Goal: Information Seeking & Learning: Find specific fact

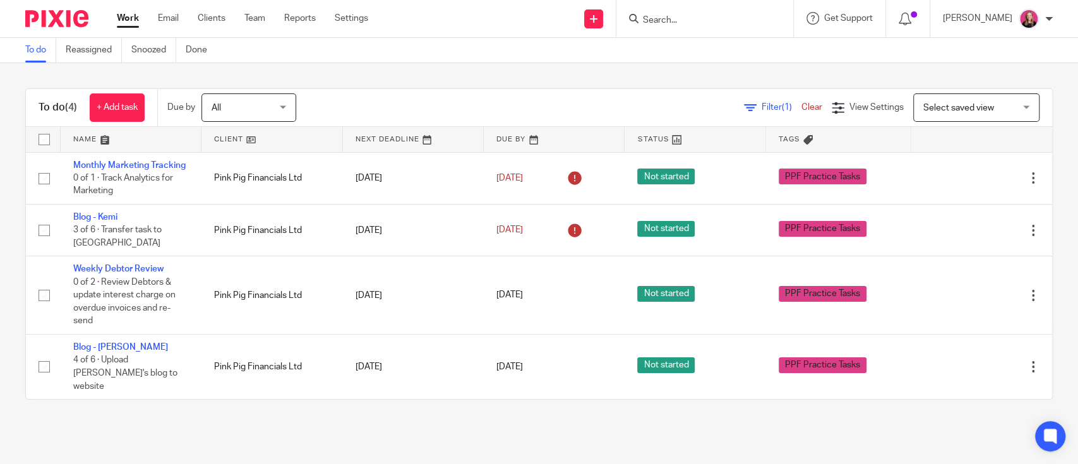
click at [704, 22] on input "Search" at bounding box center [699, 20] width 114 height 11
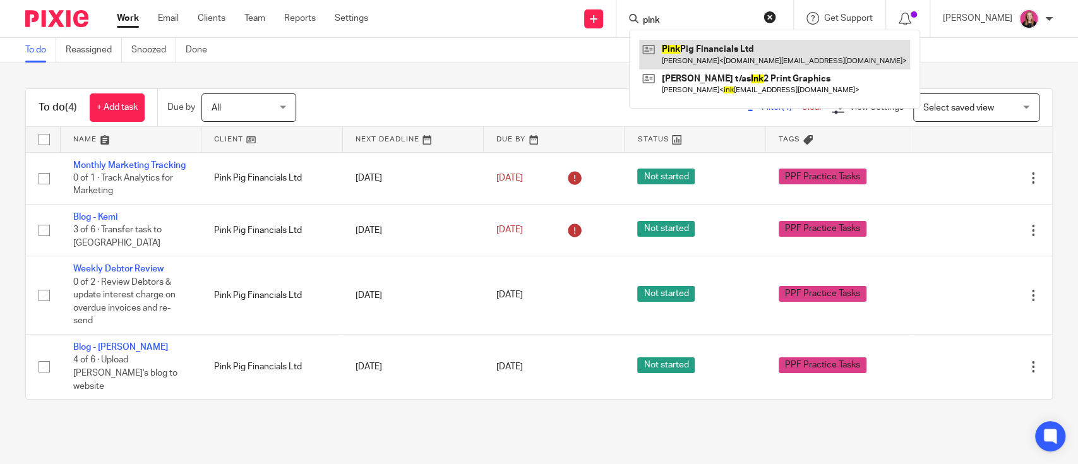
type input "pink"
click at [712, 43] on link at bounding box center [774, 54] width 271 height 29
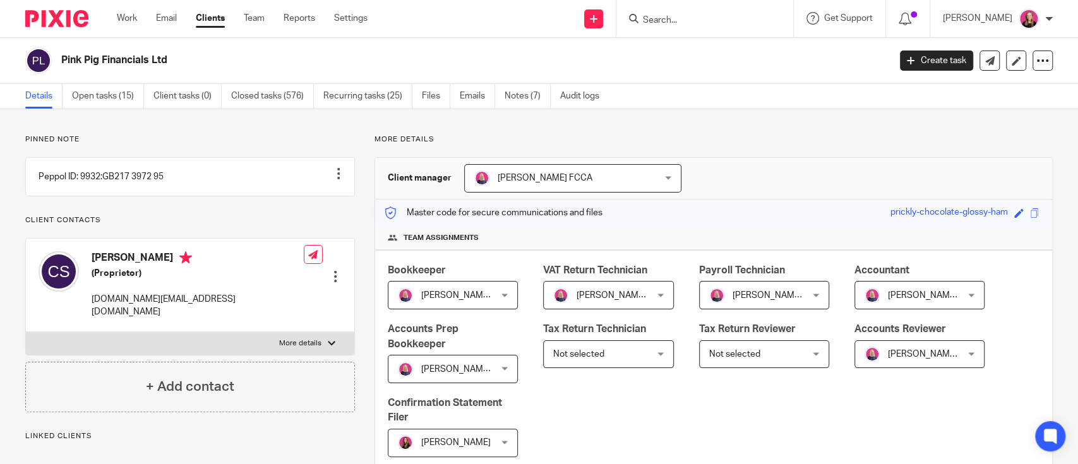
click at [680, 19] on input "Search" at bounding box center [699, 20] width 114 height 11
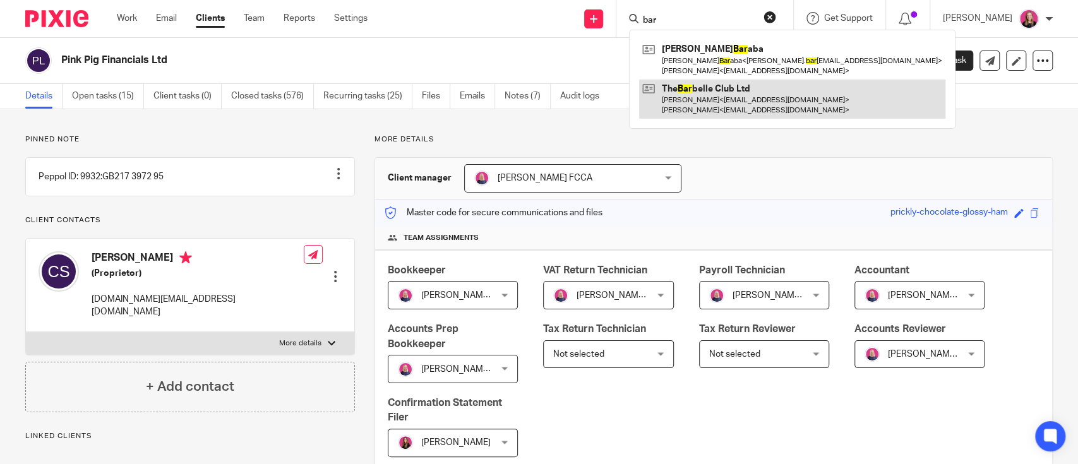
type input "bar"
click at [705, 92] on link at bounding box center [792, 99] width 306 height 39
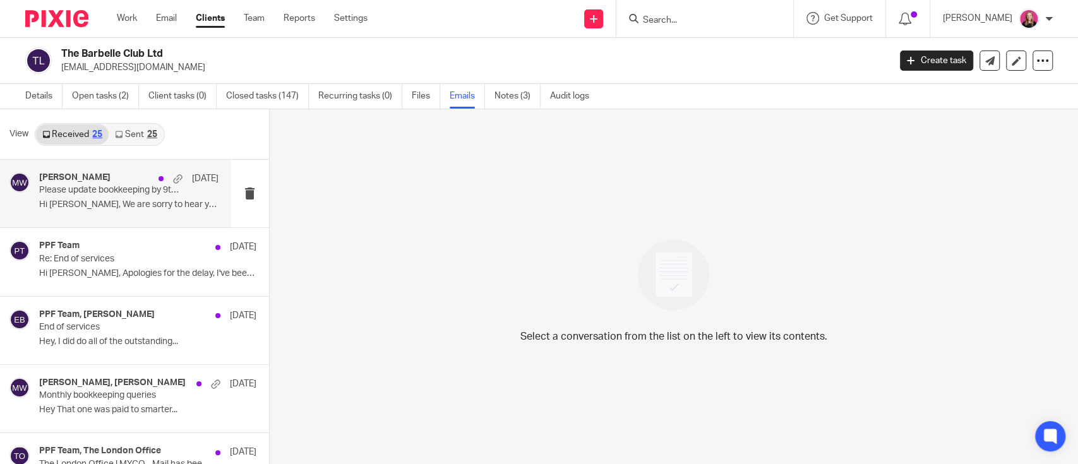
click at [114, 198] on div "Michaela White 6 Oct Please update bookkeeping by 9th of the month so we can gi…" at bounding box center [128, 193] width 179 height 42
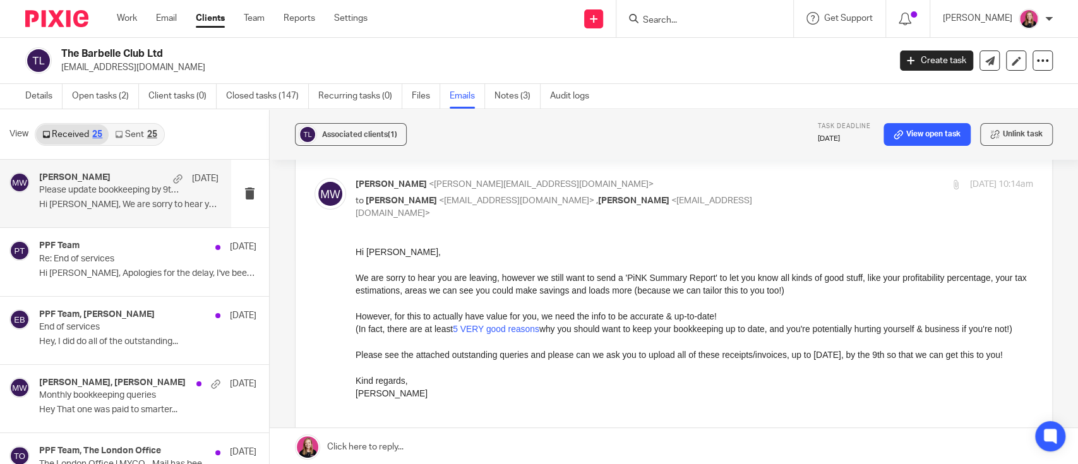
scroll to position [84, 0]
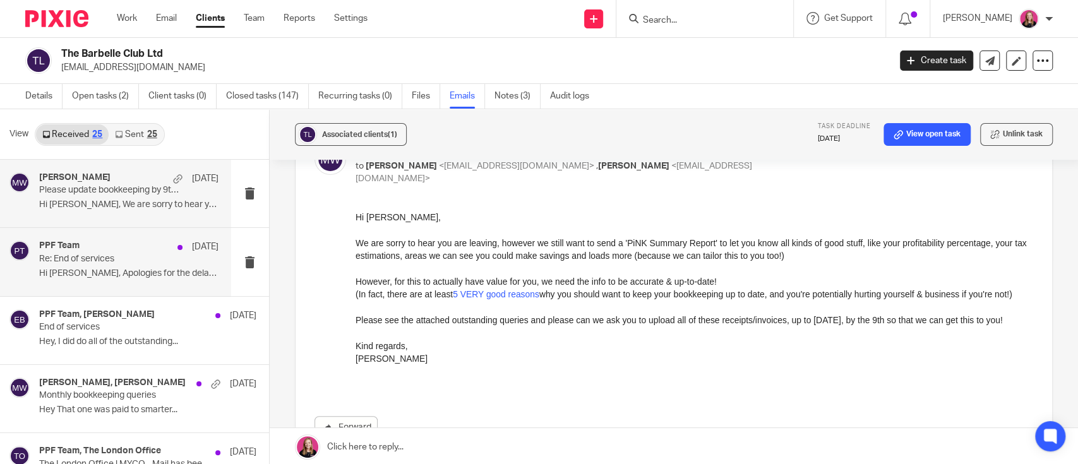
click at [109, 259] on p "Re: End of services" at bounding box center [110, 259] width 143 height 11
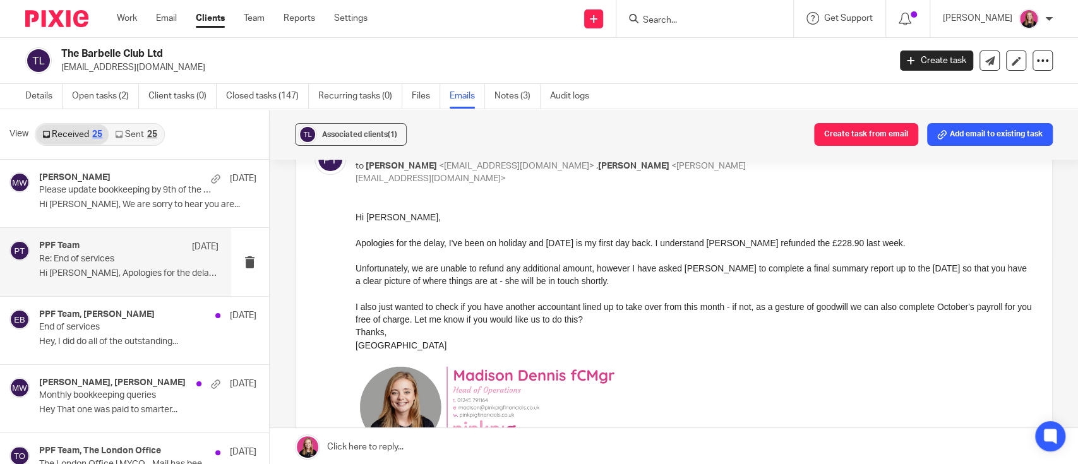
click at [128, 139] on link "Sent 25" at bounding box center [136, 134] width 54 height 20
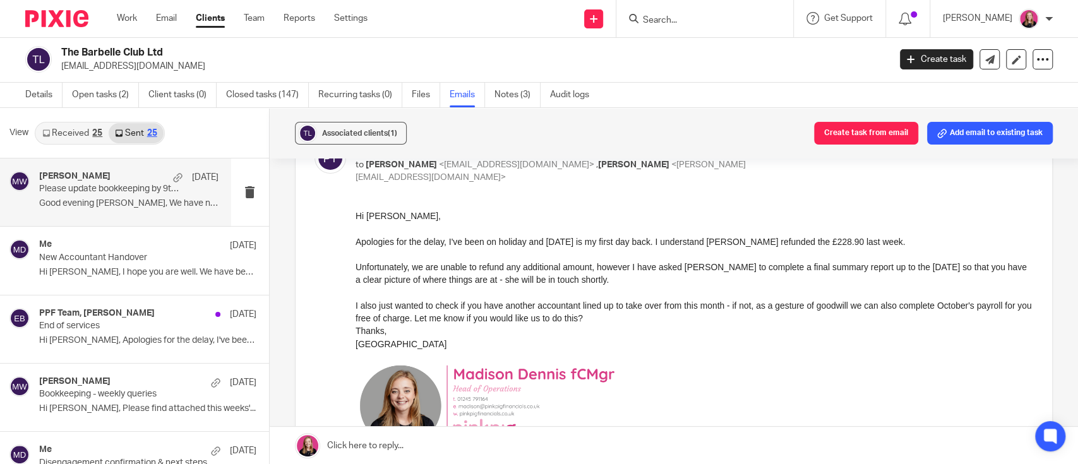
click at [155, 198] on p "Good evening Erin, We have noticed that your..." at bounding box center [128, 203] width 179 height 11
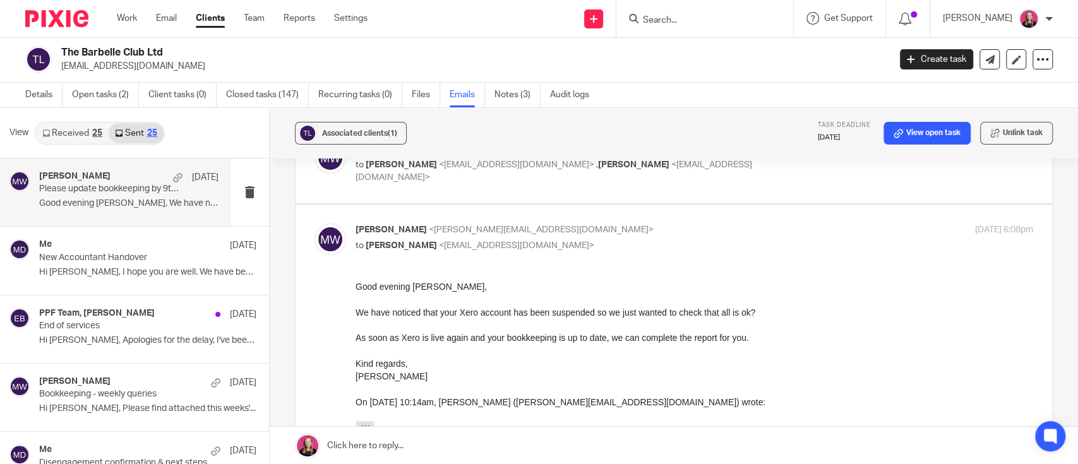
scroll to position [168, 0]
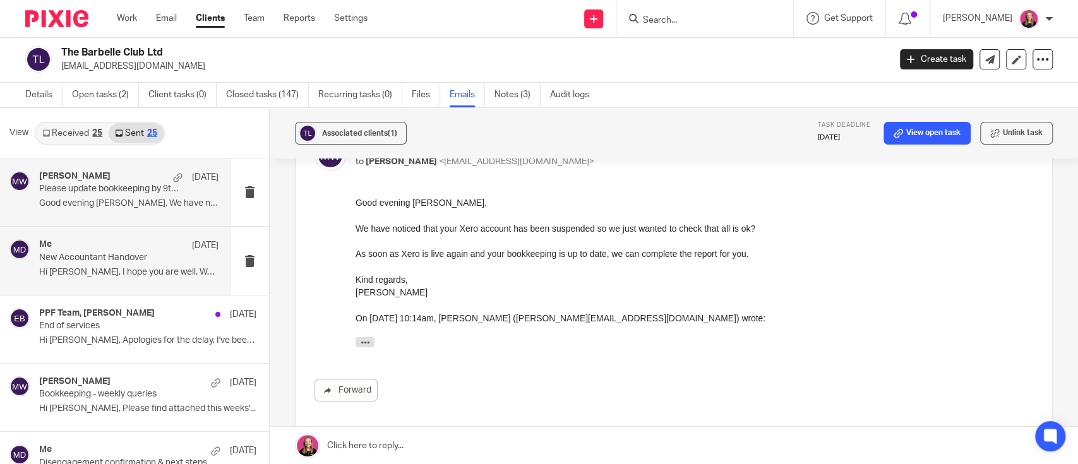
click at [141, 260] on p "New Accountant Handover" at bounding box center [110, 258] width 143 height 11
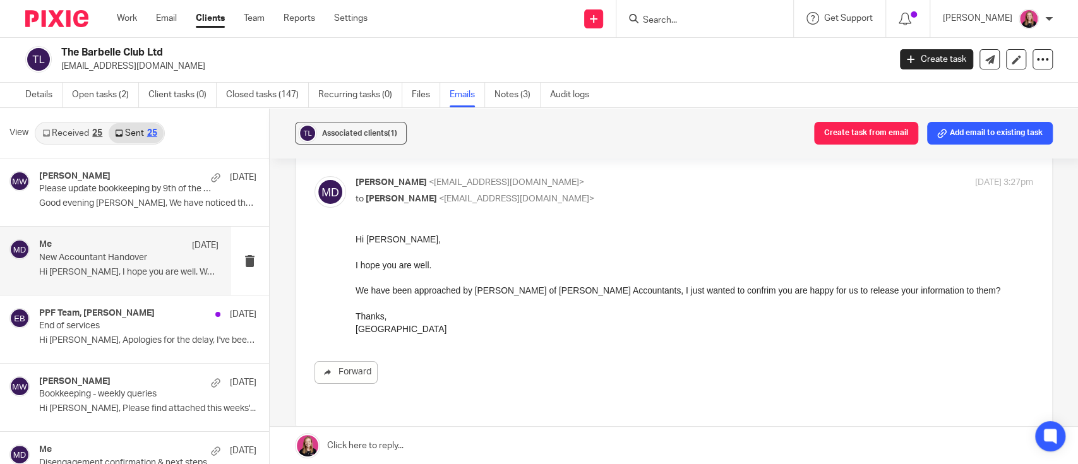
scroll to position [84, 0]
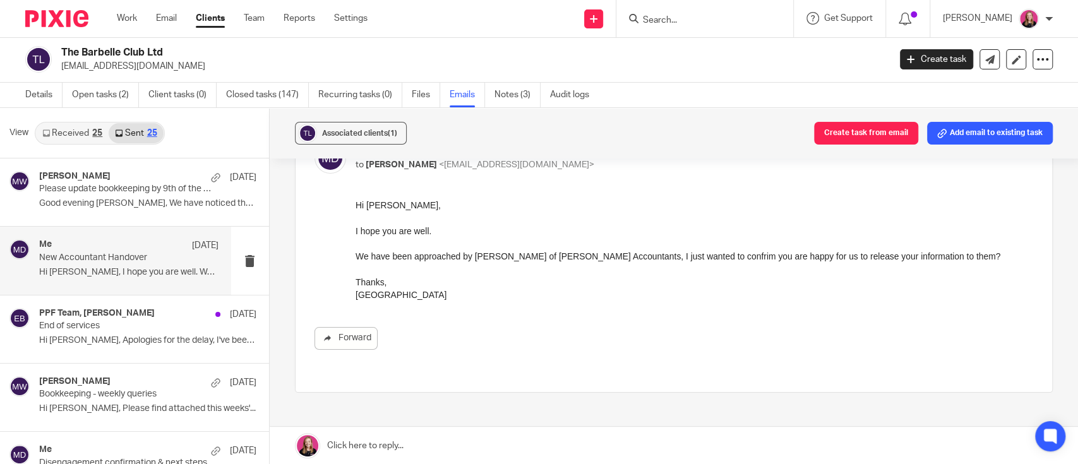
click at [507, 436] on link at bounding box center [674, 446] width 809 height 38
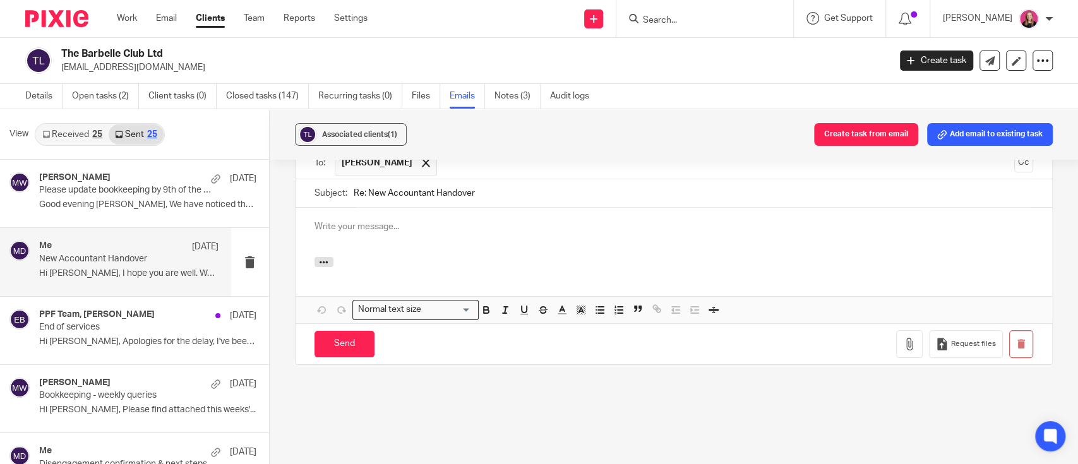
scroll to position [0, 0]
click at [97, 101] on link "Open tasks (2)" at bounding box center [105, 96] width 67 height 25
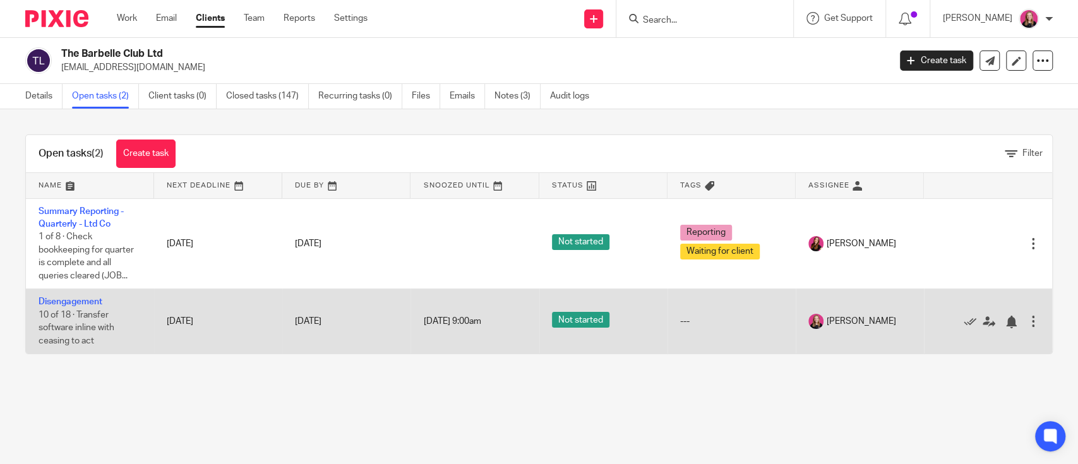
click at [88, 296] on td "Disengagement 10 of 18 · Transfer software inline with ceasing to act" at bounding box center [90, 321] width 128 height 65
click at [88, 305] on link "Disengagement" at bounding box center [71, 302] width 64 height 9
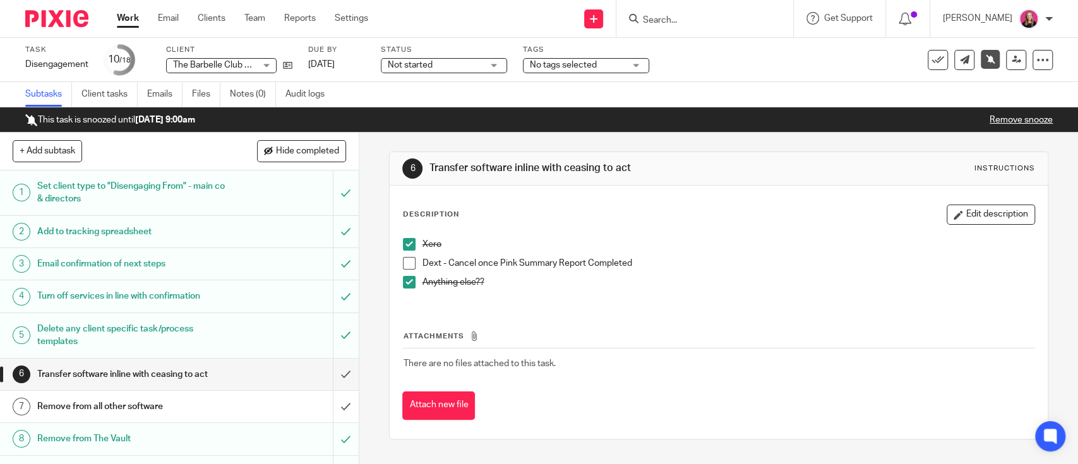
click at [404, 258] on span at bounding box center [409, 263] width 13 height 13
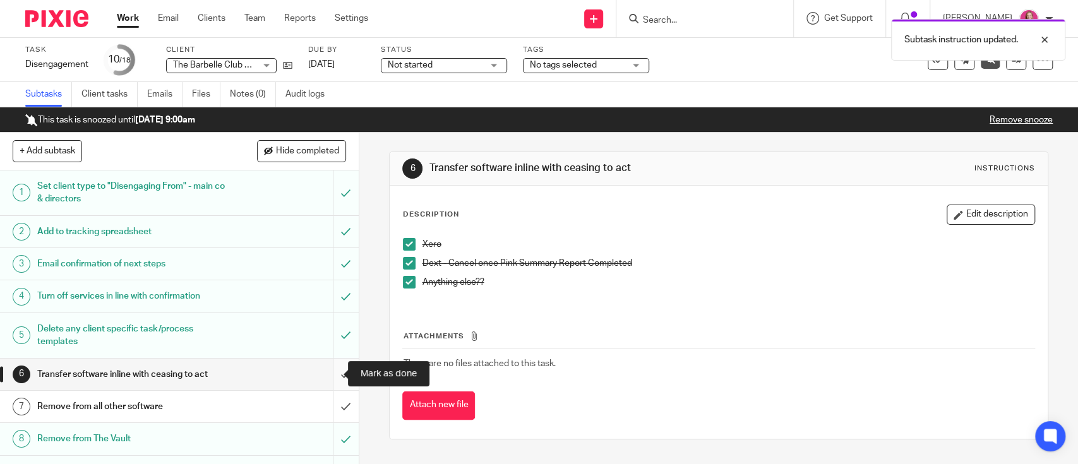
click at [323, 371] on input "submit" at bounding box center [179, 375] width 359 height 32
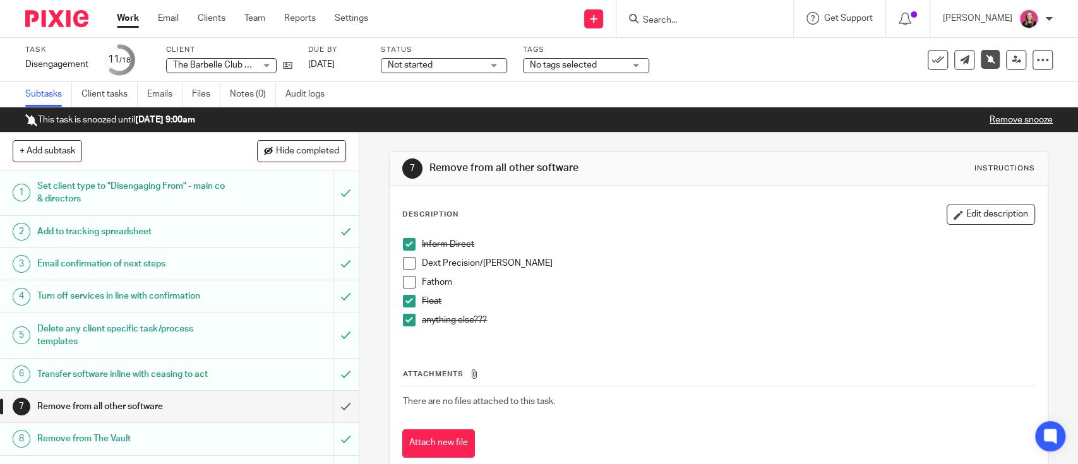
click at [403, 263] on span at bounding box center [409, 263] width 13 height 13
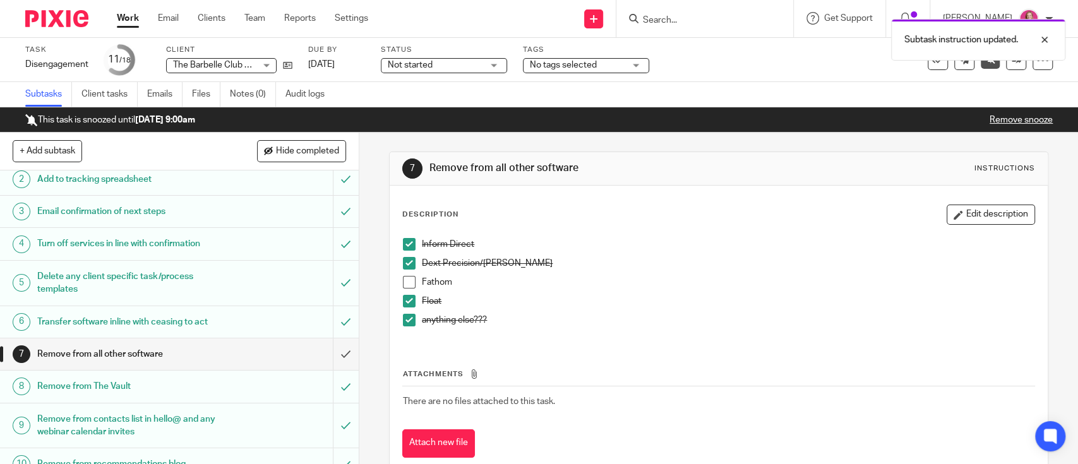
scroll to position [84, 0]
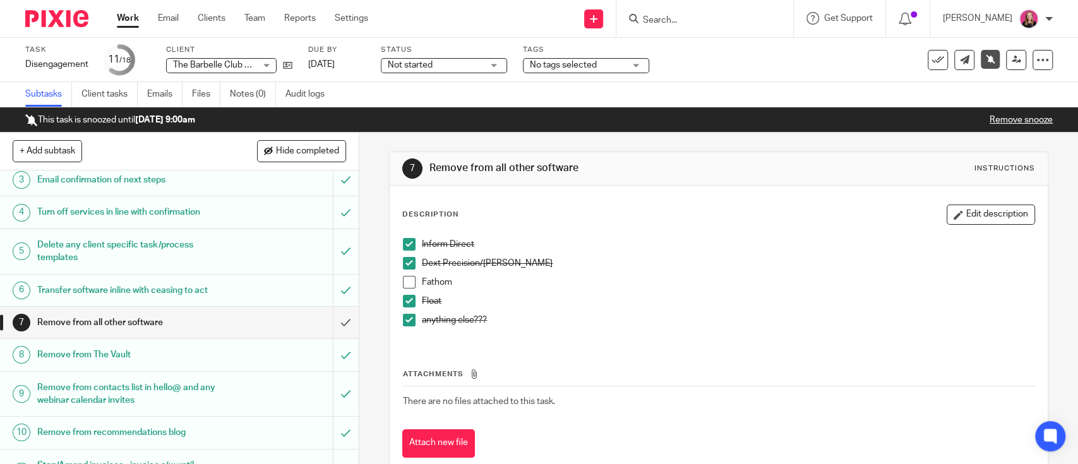
click at [688, 20] on input "Search" at bounding box center [699, 20] width 114 height 11
type input "top"
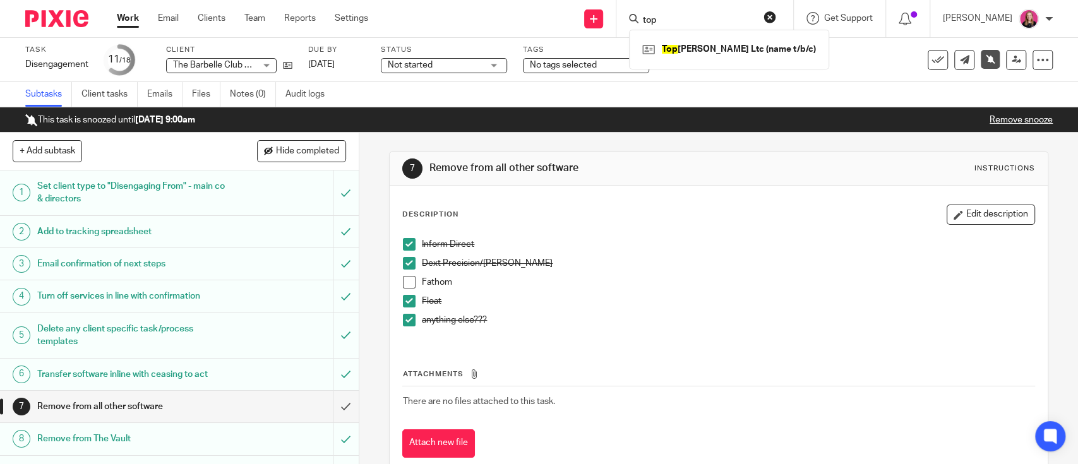
click at [136, 23] on link "Work" at bounding box center [128, 18] width 22 height 13
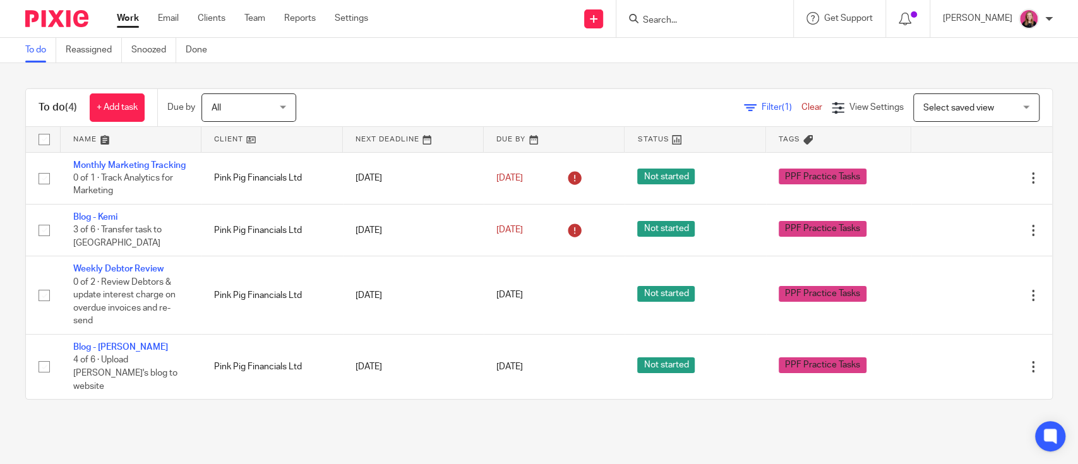
click at [755, 25] on input "Search" at bounding box center [699, 20] width 114 height 11
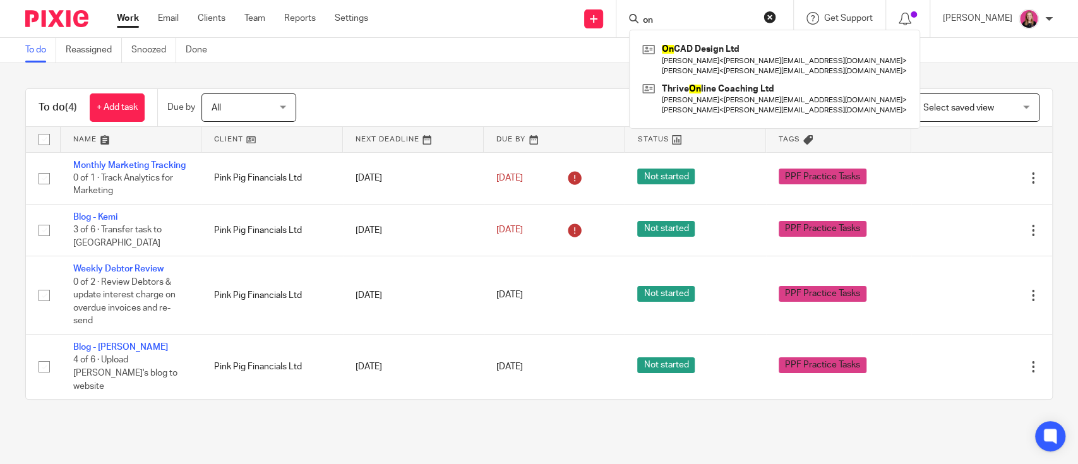
type input "on"
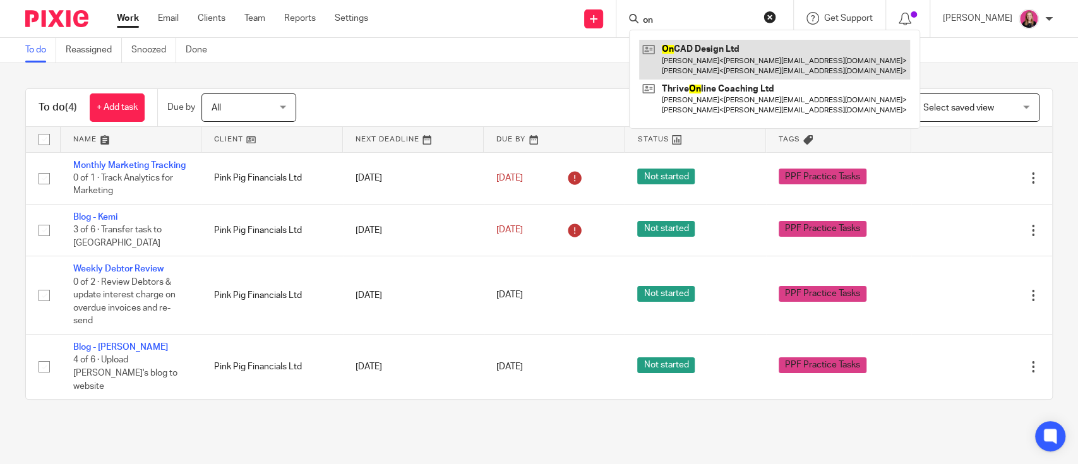
click at [711, 57] on link at bounding box center [774, 59] width 271 height 39
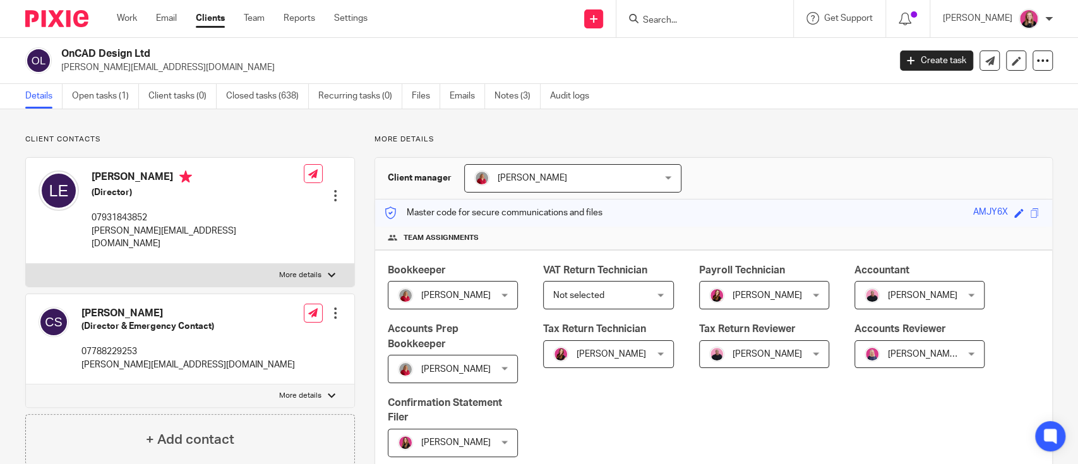
click at [116, 14] on div "Work Email Clients Team Reports Settings Work Email Clients Team Reports Settin…" at bounding box center [245, 18] width 282 height 37
click at [121, 16] on link "Work" at bounding box center [127, 18] width 20 height 13
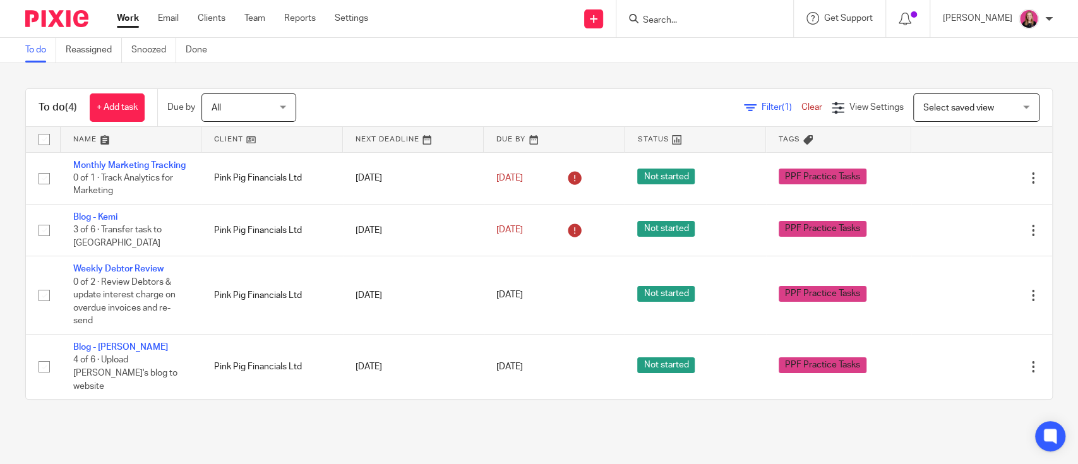
click at [671, 22] on input "Search" at bounding box center [699, 20] width 114 height 11
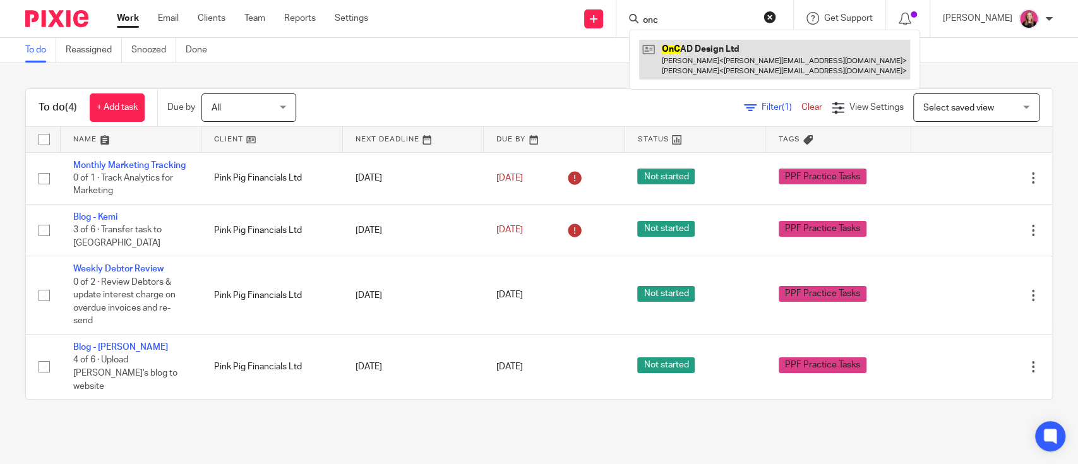
type input "onc"
click at [742, 47] on link at bounding box center [774, 59] width 271 height 39
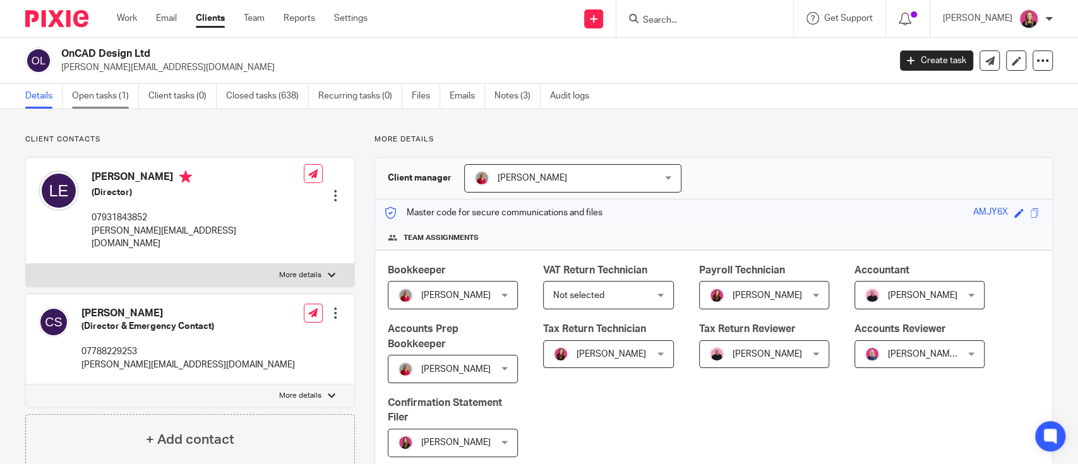
click at [106, 93] on link "Open tasks (1)" at bounding box center [105, 96] width 67 height 25
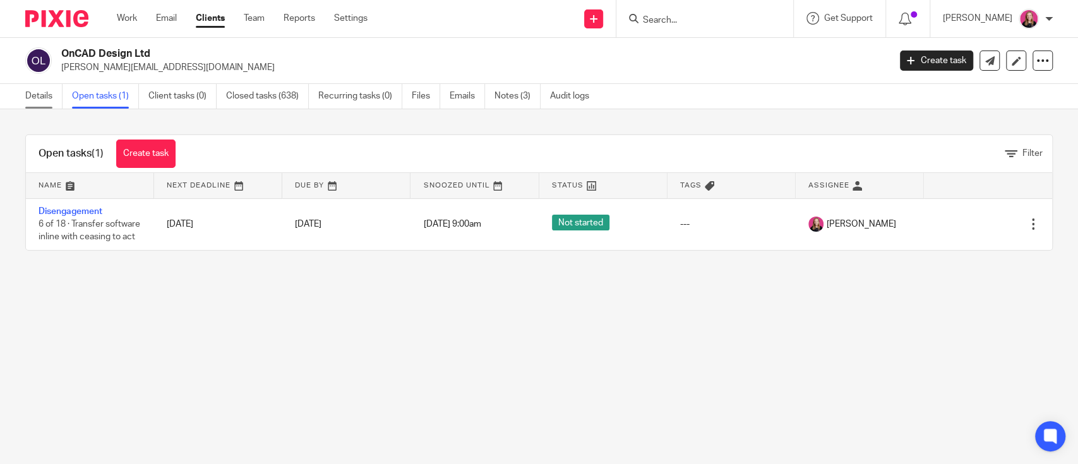
click at [52, 92] on link "Details" at bounding box center [43, 96] width 37 height 25
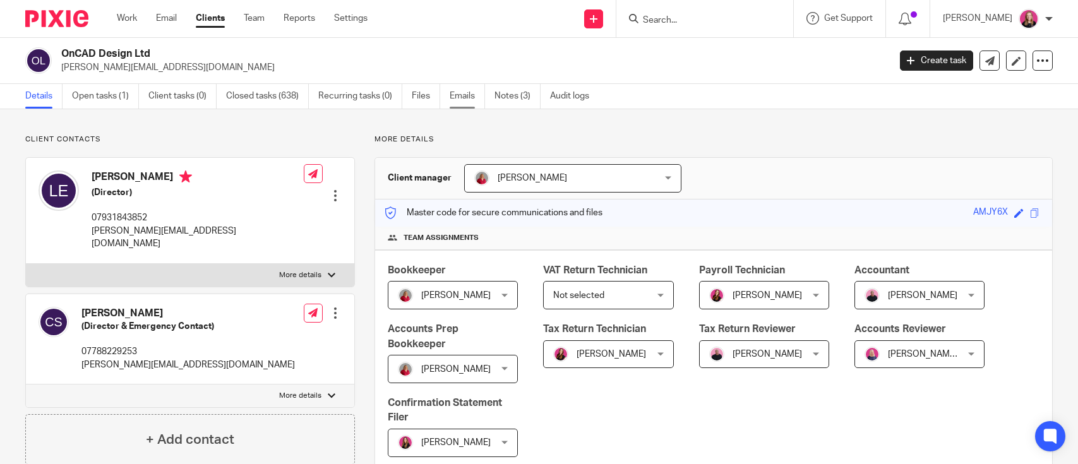
click at [475, 99] on link "Emails" at bounding box center [467, 96] width 35 height 25
click at [472, 99] on link "Emails" at bounding box center [467, 96] width 35 height 25
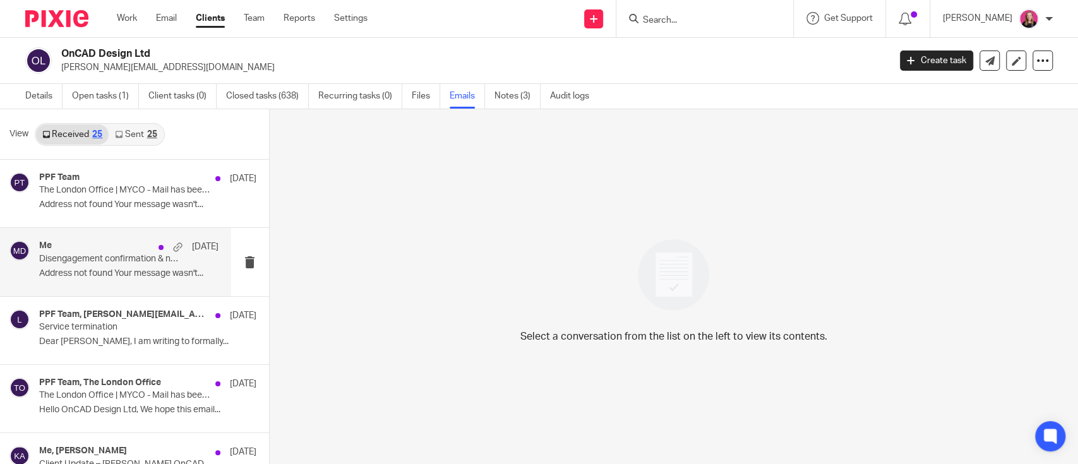
click at [120, 272] on p "Address not found Your message wasn't..." at bounding box center [128, 273] width 179 height 11
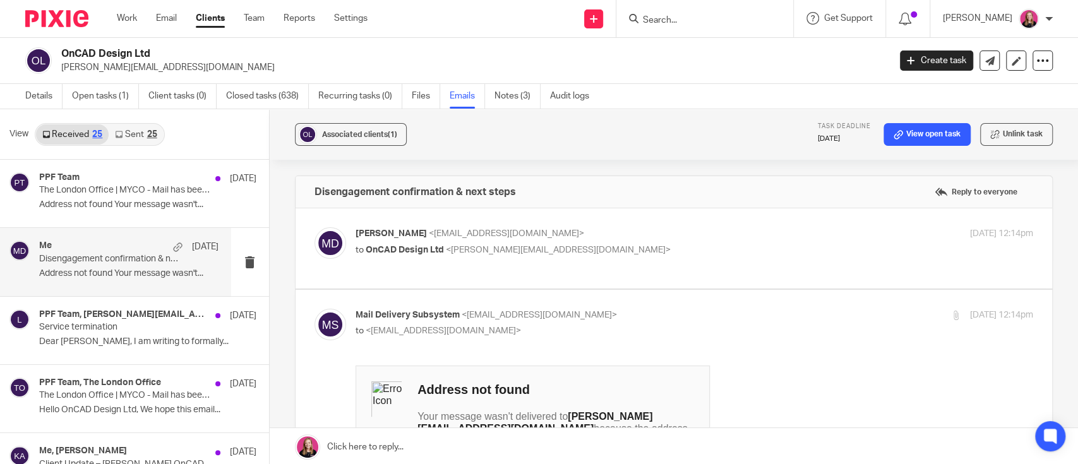
click at [628, 240] on p "Madison Dennis <madison@pinkpigfinancials.co.uk>" at bounding box center [582, 233] width 452 height 13
checkbox input "true"
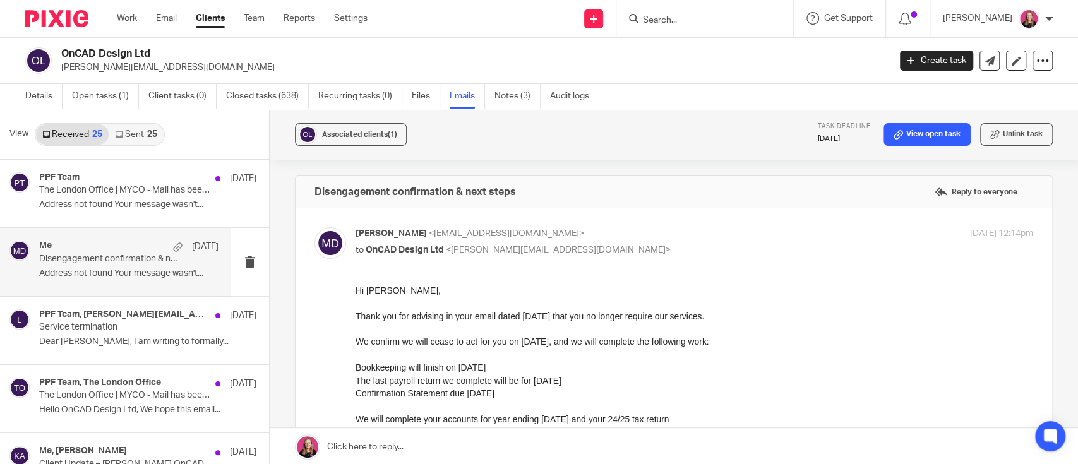
scroll to position [84, 0]
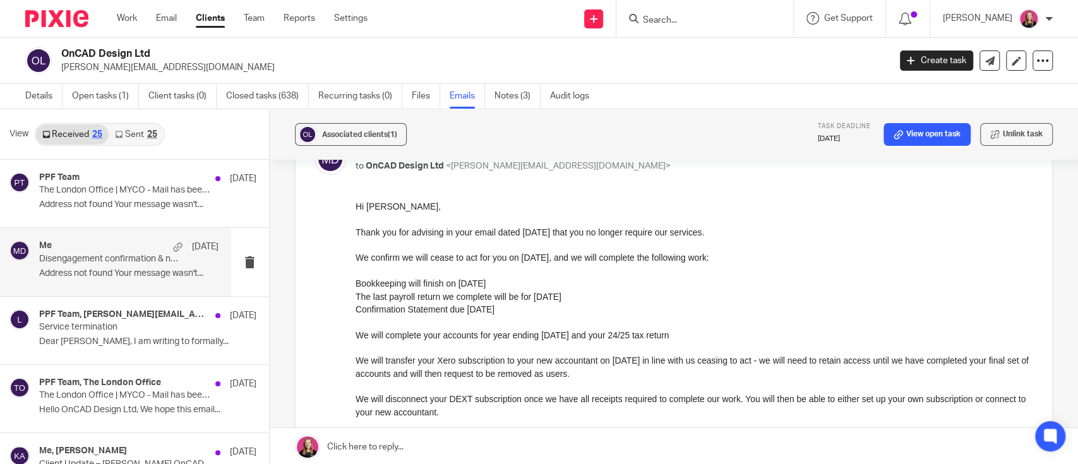
drag, startPoint x: 704, startPoint y: 405, endPoint x: 459, endPoint y: 312, distance: 262.1
drag, startPoint x: 471, startPoint y: 267, endPoint x: 703, endPoint y: 420, distance: 278.0
click at [471, 267] on p at bounding box center [694, 271] width 678 height 13
click at [678, 23] on input "Search" at bounding box center [699, 20] width 114 height 11
drag, startPoint x: 704, startPoint y: 407, endPoint x: 424, endPoint y: 321, distance: 292.7
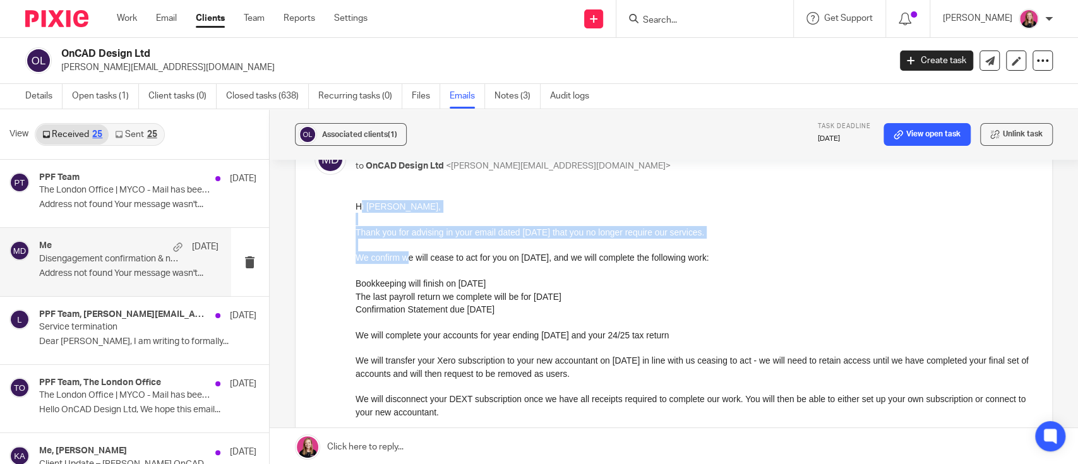
drag, startPoint x: 361, startPoint y: 202, endPoint x: 408, endPoint y: 261, distance: 75.5
click at [408, 261] on div "Hi Lionel, Thank you for advising in your email dated 22nd August that you no l…" at bounding box center [694, 463] width 678 height 527
click at [383, 235] on p "Thank you for advising in your email dated 22nd August that you no longer requi…" at bounding box center [694, 232] width 678 height 13
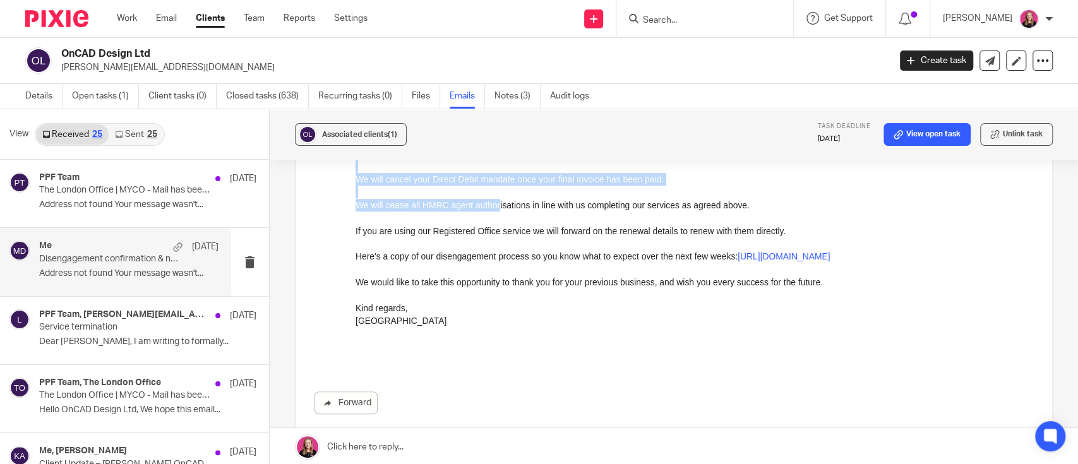
scroll to position [505, 0]
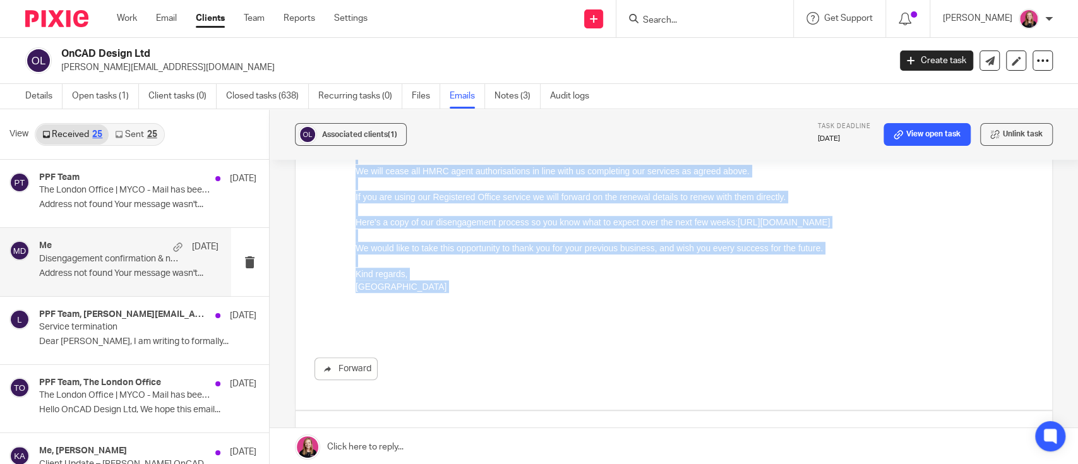
drag, startPoint x: 355, startPoint y: -218, endPoint x: 458, endPoint y: 327, distance: 554.1
click at [458, 306] on div "Hi Lionel, Thank you for advising in your email dated 22nd August that you no l…" at bounding box center [694, 42] width 678 height 527
copy div "Hi Lionel, Thank you for advising in your email dated 22nd August that you no l…"
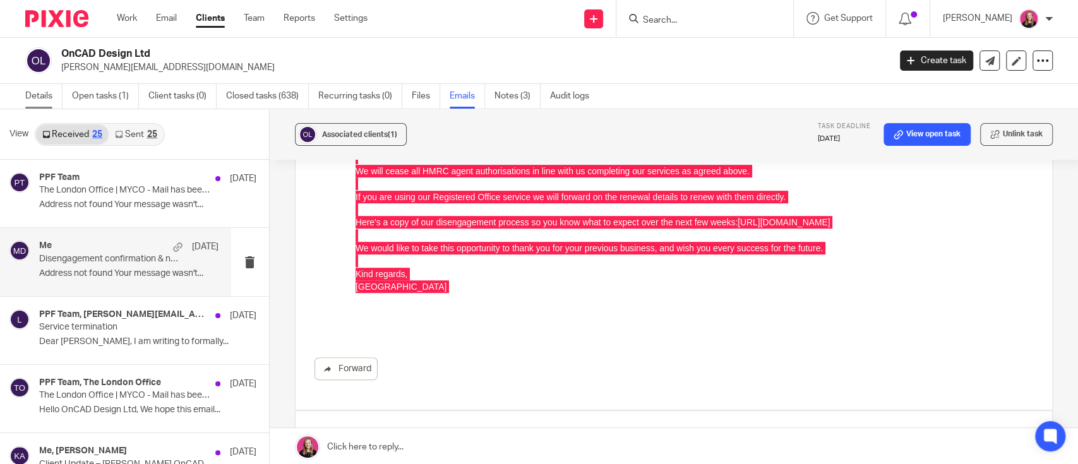
click at [28, 87] on link "Details" at bounding box center [43, 96] width 37 height 25
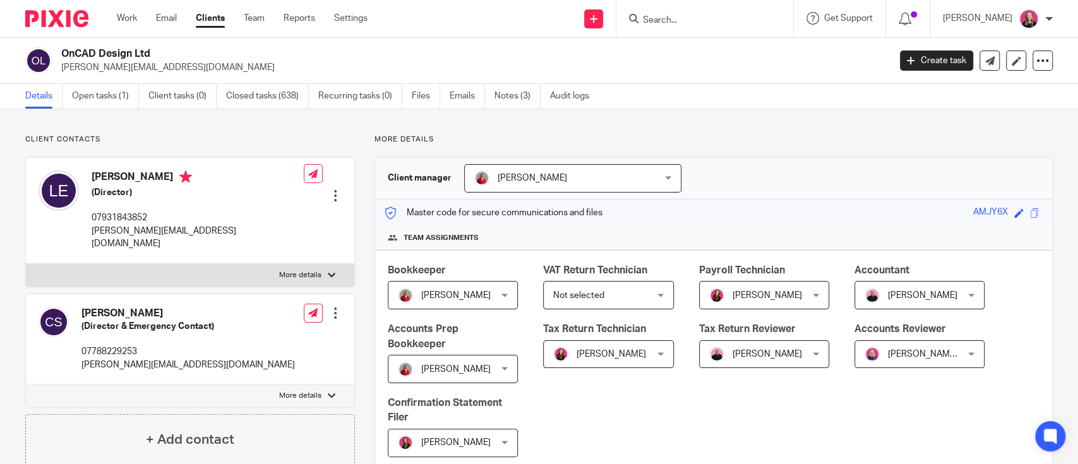
scroll to position [84, 0]
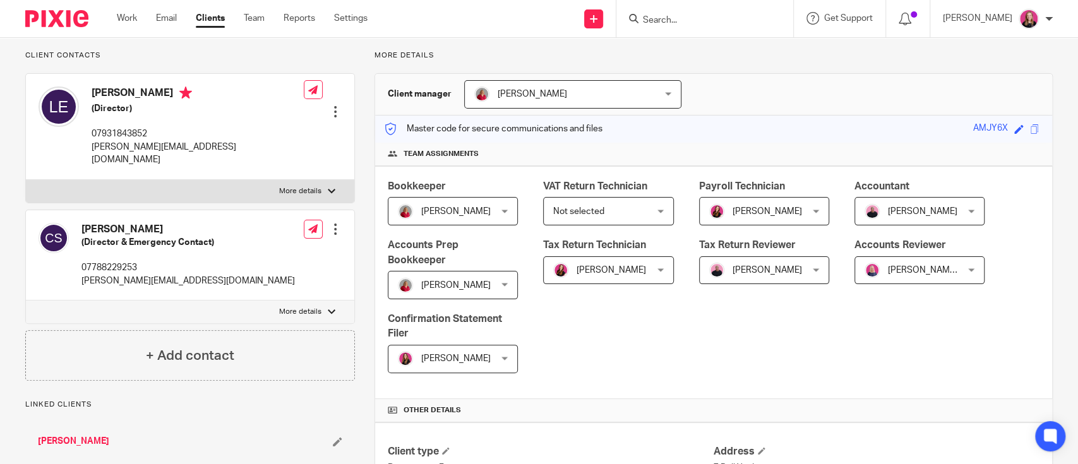
click at [295, 186] on p "More details" at bounding box center [300, 191] width 42 height 10
click at [26, 179] on input "More details" at bounding box center [25, 179] width 1 height 1
checkbox input "true"
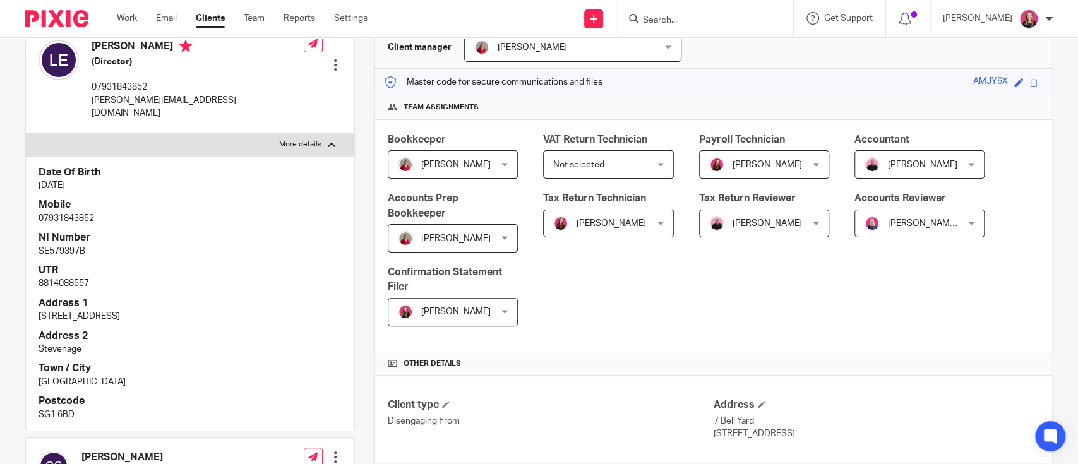
scroll to position [168, 0]
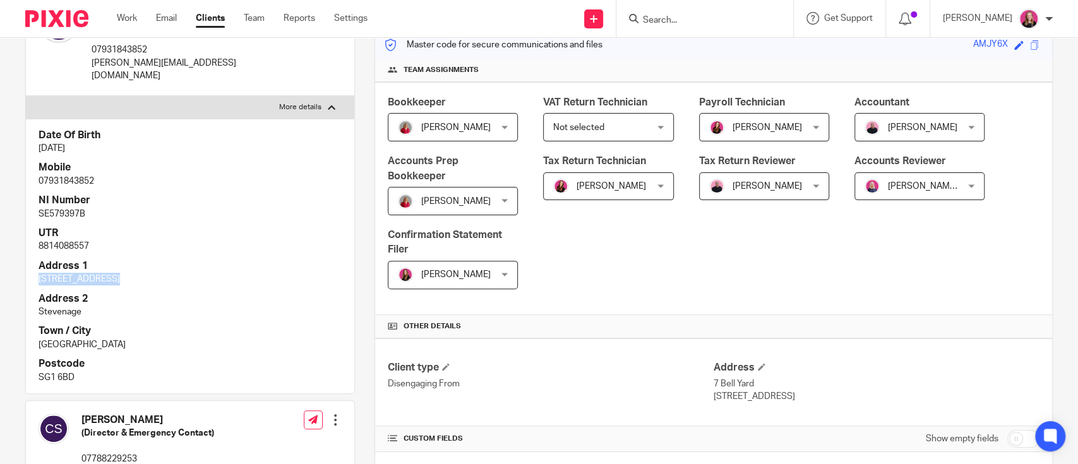
drag, startPoint x: 122, startPoint y: 265, endPoint x: 32, endPoint y: 270, distance: 90.5
click at [32, 270] on div "Date Of Birth 11 Sep 1984 Mobile 07931843852 NI Number SE579397B UTR 8814088557…" at bounding box center [190, 256] width 328 height 275
copy p "[STREET_ADDRESS]"
drag, startPoint x: 88, startPoint y: 368, endPoint x: 32, endPoint y: 301, distance: 87.8
click at [32, 301] on div "Date Of Birth 11 Sep 1984 Mobile 07931843852 NI Number SE579397B UTR 8814088557…" at bounding box center [190, 256] width 328 height 275
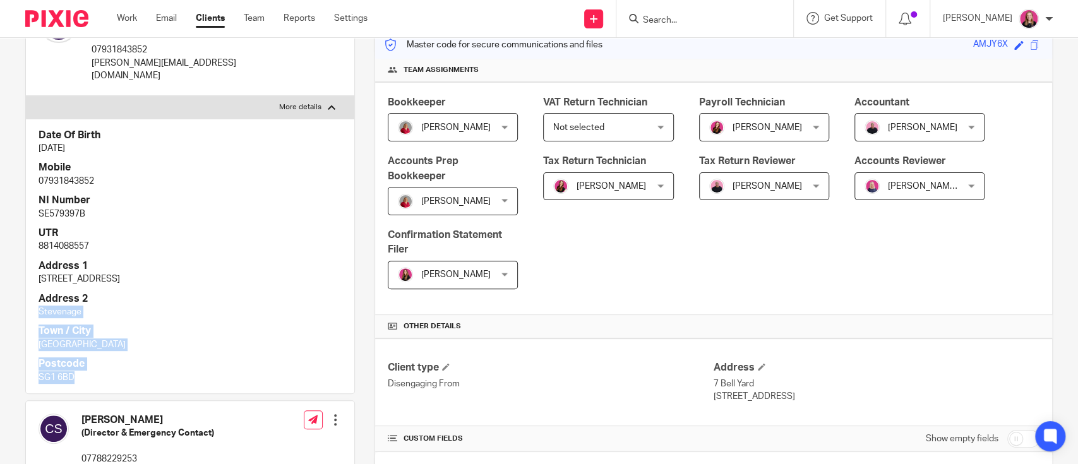
copy div "Stevenage Town / City Hertfordshire Postcode SG1 6BD"
click at [731, 24] on input "Search" at bounding box center [699, 20] width 114 height 11
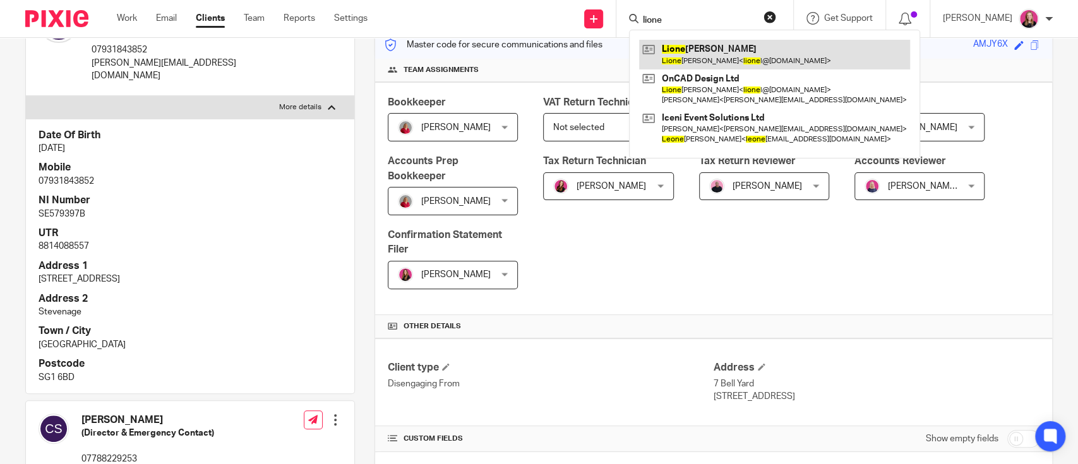
type input "lione"
click at [711, 42] on link at bounding box center [774, 54] width 271 height 29
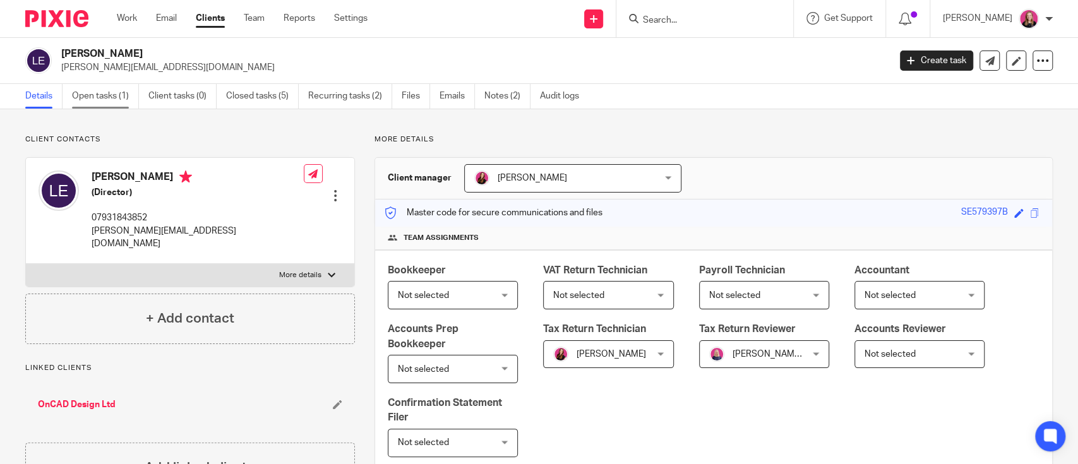
click at [109, 104] on link "Open tasks (1)" at bounding box center [105, 96] width 67 height 25
